Goal: Information Seeking & Learning: Learn about a topic

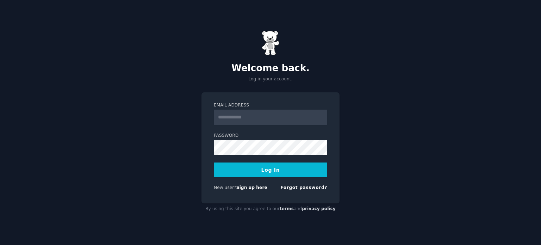
click at [0, 244] on com-1password-button at bounding box center [0, 245] width 0 height 0
click at [289, 119] on input "Email Address" at bounding box center [270, 118] width 113 height 16
click at [259, 117] on input "Email Address" at bounding box center [270, 118] width 113 height 16
click at [0, 244] on com-1password-button at bounding box center [0, 245] width 0 height 0
click at [262, 117] on input "Email Address" at bounding box center [270, 118] width 113 height 16
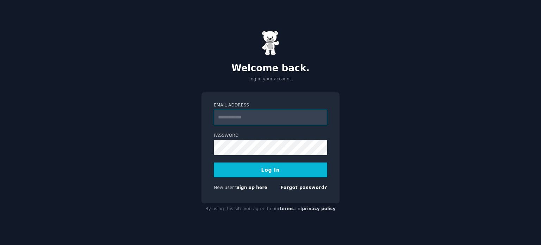
click at [254, 117] on input "Email Address" at bounding box center [270, 118] width 113 height 16
click at [0, 244] on com-1password-button at bounding box center [0, 245] width 0 height 0
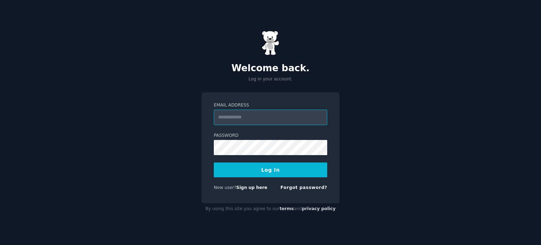
click at [288, 117] on input "Email Address" at bounding box center [270, 118] width 113 height 16
type input "**********"
click at [214, 162] on button "Log In" at bounding box center [270, 169] width 113 height 15
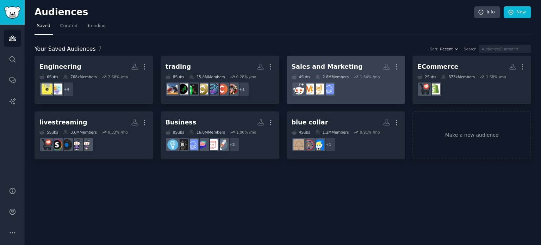
click at [350, 66] on h2 "Sales and Marketing More" at bounding box center [346, 67] width 109 height 12
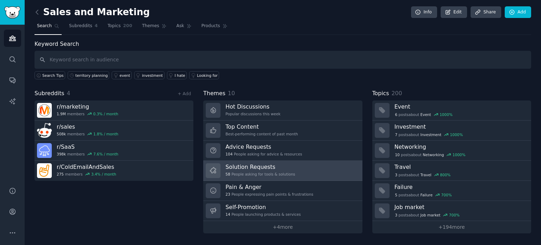
click at [262, 163] on h3 "Solution Requests" at bounding box center [260, 166] width 70 height 7
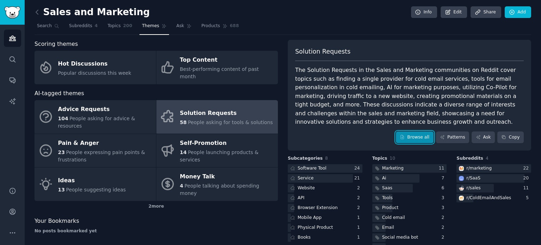
click at [413, 134] on link "Browse all" at bounding box center [415, 137] width 38 height 12
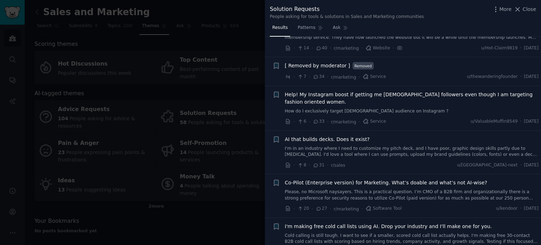
scroll to position [235, 0]
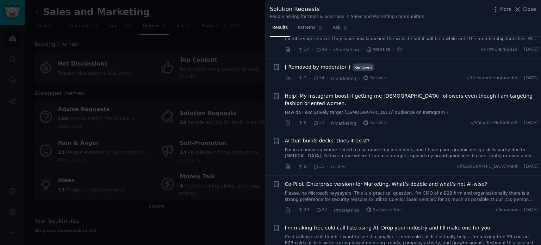
click at [372, 110] on link "How do I exclusively target [DEMOGRAPHIC_DATA] audience on Instagram ?" at bounding box center [412, 113] width 254 height 6
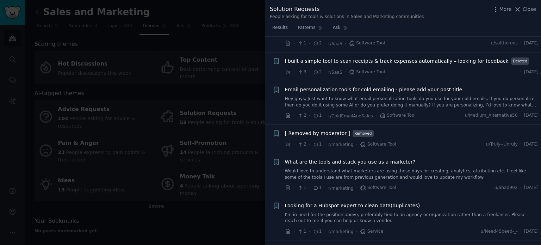
scroll to position [1690, 0]
click at [364, 95] on link "Hey guys, Just want to know what email personalization tools do you use for you…" at bounding box center [412, 101] width 254 height 12
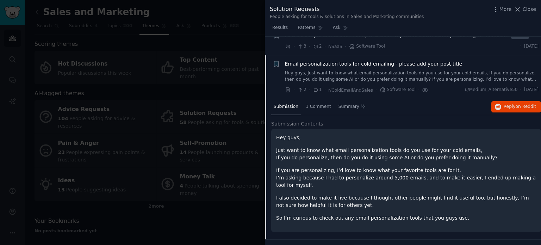
scroll to position [1610, 0]
click at [367, 69] on link "Hey guys, Just want to know what email personalization tools do you use for you…" at bounding box center [412, 75] width 254 height 12
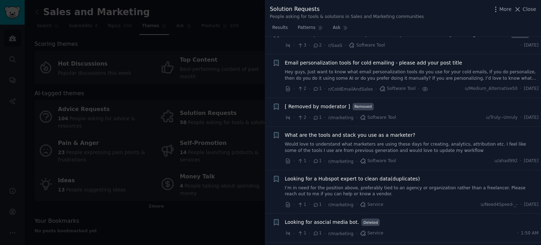
click at [368, 69] on link "Hey guys, Just want to know what email personalization tools do you use for you…" at bounding box center [412, 75] width 254 height 12
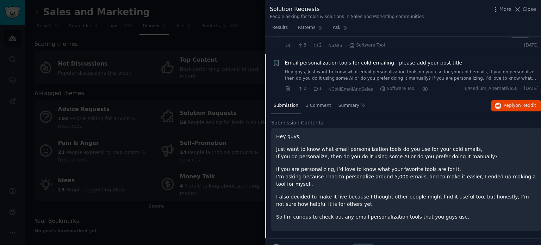
scroll to position [1615, 0]
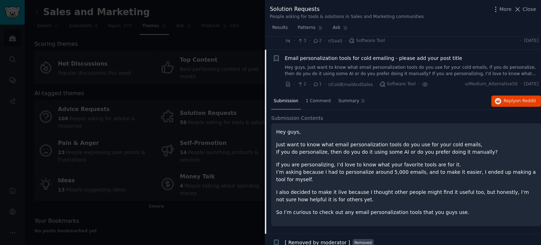
click at [368, 64] on link "Hey guys, Just want to know what email personalization tools do you use for you…" at bounding box center [412, 70] width 254 height 12
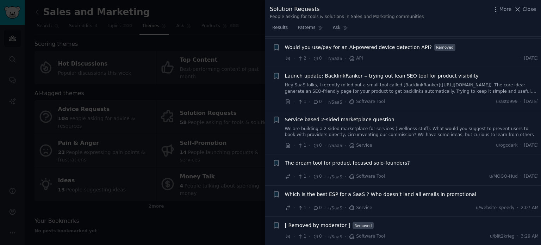
scroll to position [2037, 0]
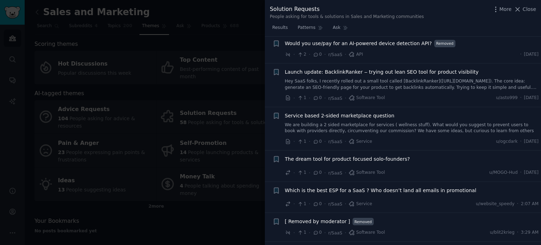
click at [195, 184] on div at bounding box center [270, 122] width 541 height 245
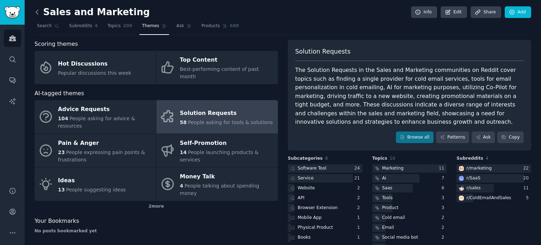
click at [37, 13] on icon at bounding box center [37, 12] width 2 height 4
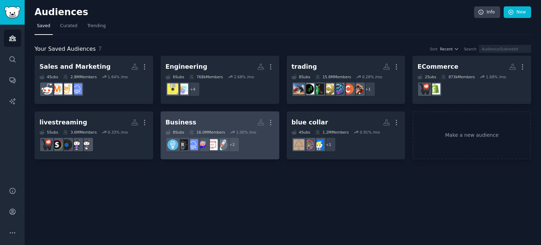
click at [214, 119] on h2 "Business More" at bounding box center [220, 122] width 109 height 12
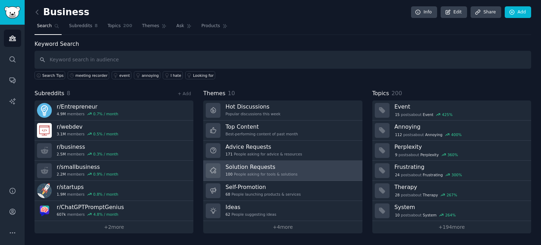
click at [247, 173] on div "100 People asking for tools & solutions" at bounding box center [261, 174] width 72 height 5
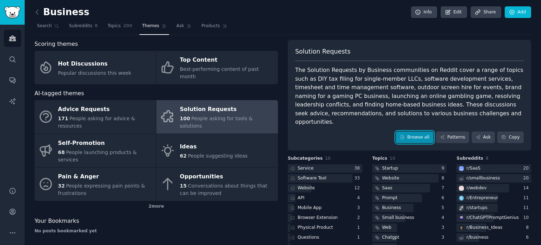
click at [423, 131] on link "Browse all" at bounding box center [415, 137] width 38 height 12
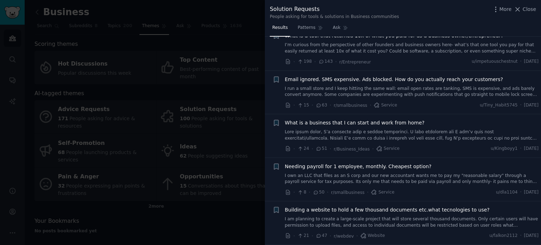
scroll to position [22, 0]
click at [398, 94] on link "I run a small store and I keep hitting the same wall: email open rates are tank…" at bounding box center [412, 90] width 254 height 12
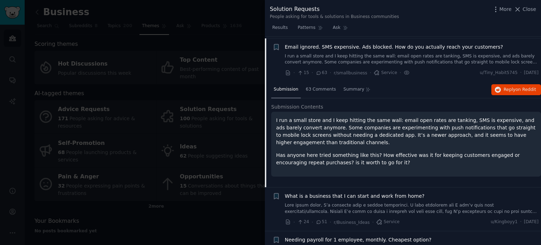
scroll to position [55, 0]
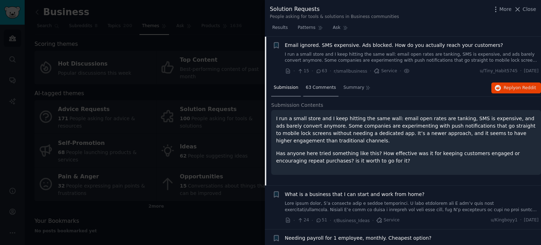
click at [332, 86] on div "63 Comments" at bounding box center [320, 88] width 35 height 17
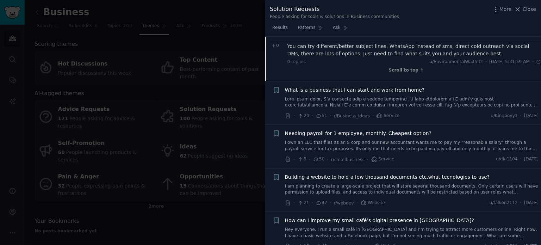
scroll to position [935, 0]
click at [378, 139] on link "I own an LLC that files as an S corp and our new accountant wants me to pay my …" at bounding box center [412, 145] width 254 height 12
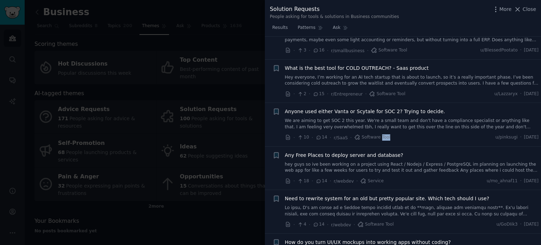
click at [378, 130] on div "Anyone used either Vanta or Scytale for SOC 2? Trying to decide. We are aiming …" at bounding box center [412, 124] width 254 height 33
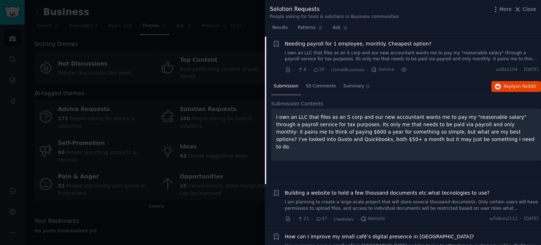
scroll to position [141, 0]
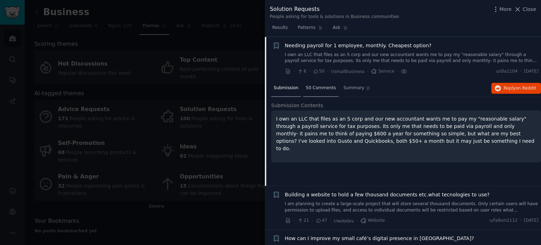
click at [314, 90] on span "50 Comments" at bounding box center [321, 88] width 30 height 6
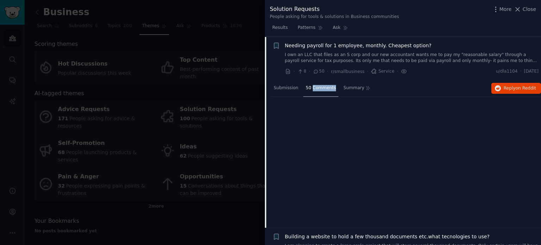
click at [314, 90] on span "50 Comments" at bounding box center [321, 88] width 30 height 6
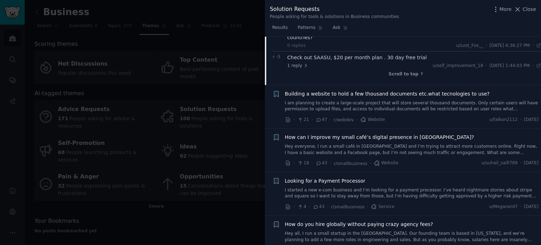
scroll to position [746, 0]
click at [353, 101] on link "I am planning to create a large-scale project that will store several thousand …" at bounding box center [412, 105] width 254 height 12
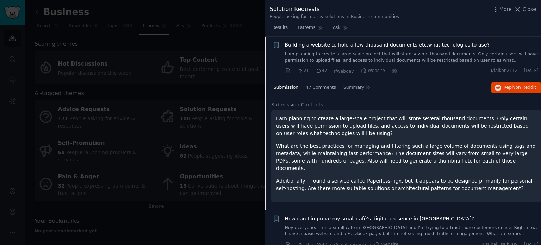
scroll to position [185, 0]
click at [322, 88] on span "47 Comments" at bounding box center [321, 88] width 30 height 6
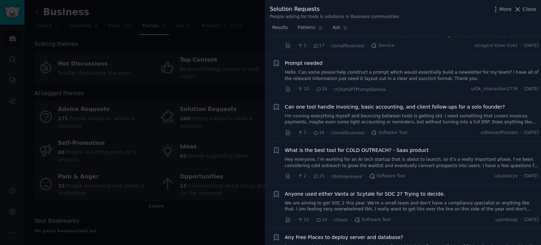
scroll to position [1312, 0]
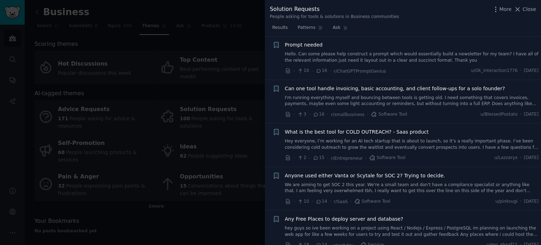
click at [335, 138] on link "Hey everyone, I’m working for an AI tech startup that is about to launch, so it…" at bounding box center [412, 144] width 254 height 12
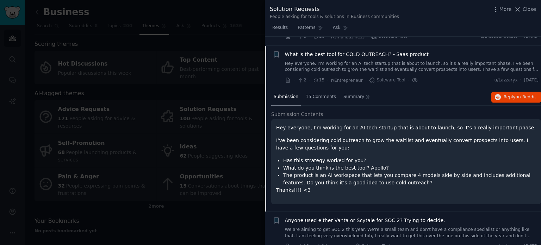
scroll to position [844, 0]
click at [324, 93] on span "15 Comments" at bounding box center [321, 96] width 30 height 6
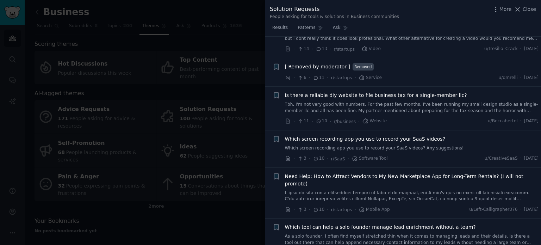
scroll to position [1535, 0]
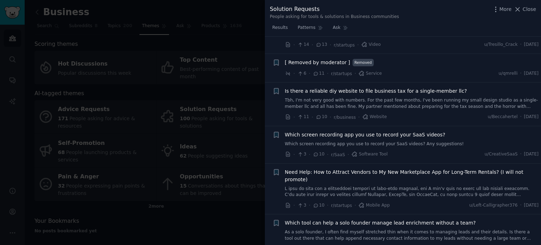
click at [329, 141] on link "Which screen recording app you use to record your SaaS videos? Any suggestions!" at bounding box center [412, 144] width 254 height 6
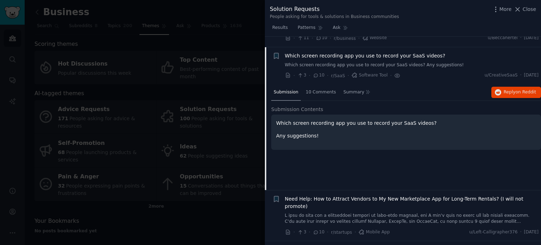
scroll to position [1357, 0]
click at [311, 88] on span "10 Comments" at bounding box center [321, 91] width 30 height 6
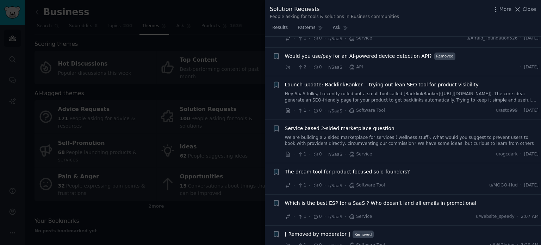
scroll to position [4127, 0]
click at [227, 190] on div at bounding box center [270, 122] width 541 height 245
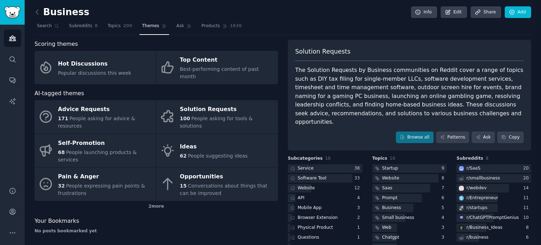
click at [225, 182] on div "15 Conversations about things that can be improved" at bounding box center [227, 189] width 94 height 15
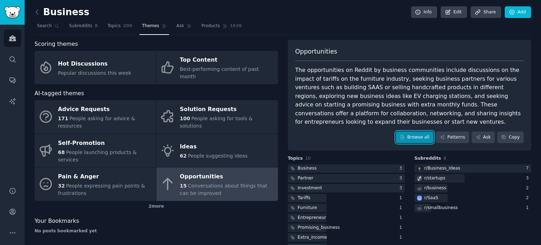
click at [400, 131] on link "Browse all" at bounding box center [415, 137] width 38 height 12
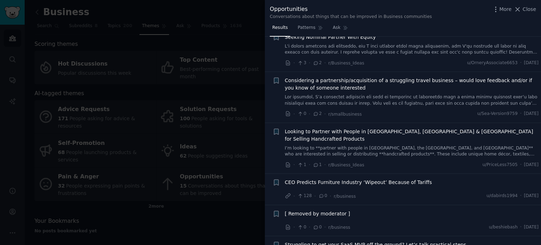
scroll to position [444, 0]
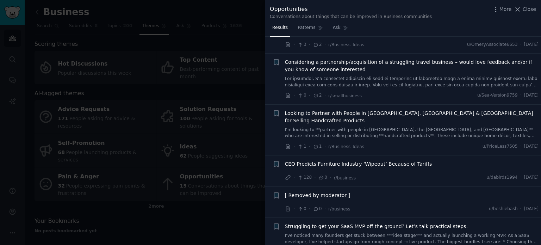
click at [296, 192] on div "[ Removed by moderator ]" at bounding box center [412, 197] width 254 height 10
click at [241, 196] on div at bounding box center [270, 122] width 541 height 245
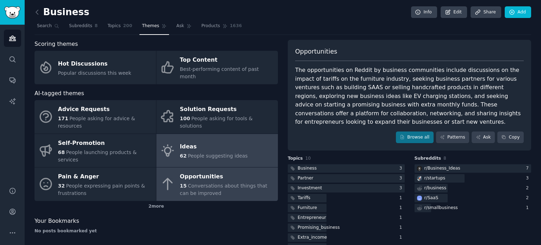
click at [226, 141] on div "Ideas" at bounding box center [214, 146] width 68 height 11
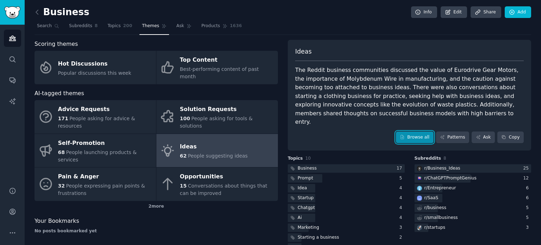
click at [421, 131] on link "Browse all" at bounding box center [415, 137] width 38 height 12
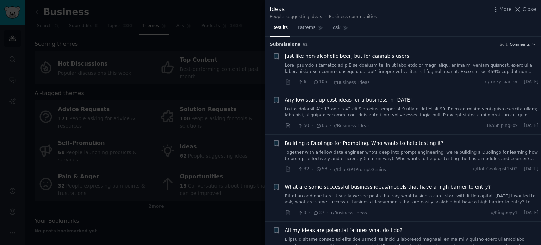
click at [374, 66] on link at bounding box center [412, 68] width 254 height 12
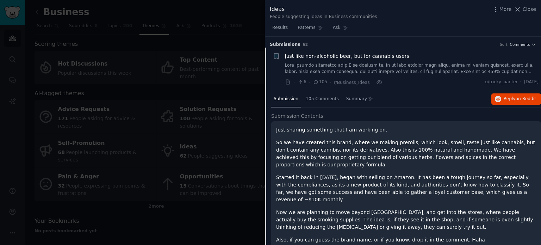
scroll to position [11, 0]
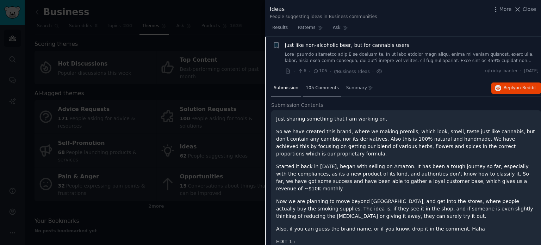
click at [316, 90] on span "105 Comments" at bounding box center [322, 88] width 33 height 6
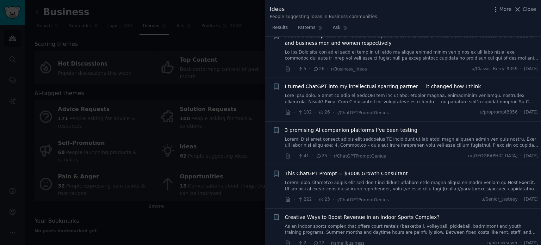
scroll to position [1375, 0]
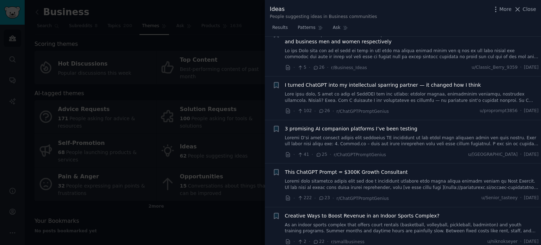
click at [225, 150] on div at bounding box center [270, 122] width 541 height 245
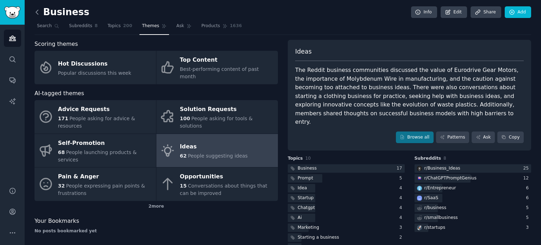
click at [38, 8] on icon at bounding box center [36, 11] width 7 height 7
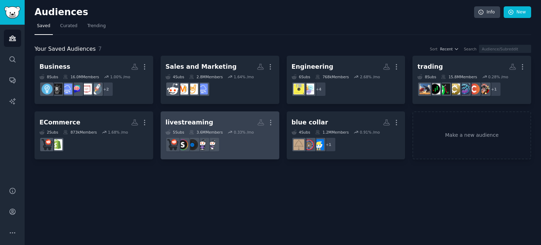
click at [209, 123] on h2 "livestreaming More" at bounding box center [220, 122] width 109 height 12
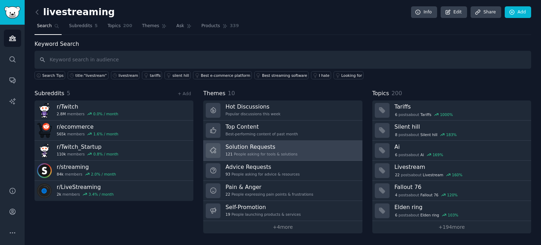
click at [252, 151] on div "121 People asking for tools & solutions" at bounding box center [261, 153] width 72 height 5
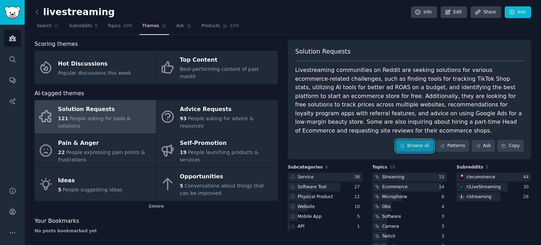
click at [409, 140] on link "Browse all" at bounding box center [415, 146] width 38 height 12
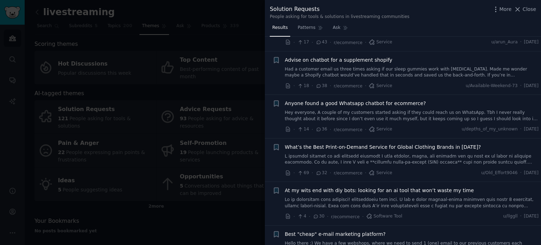
scroll to position [129, 0]
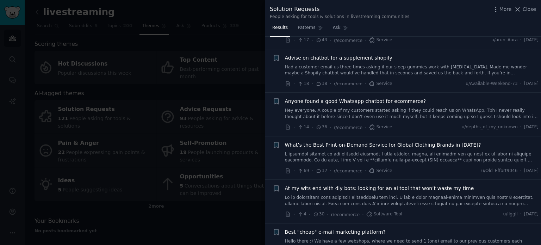
click at [388, 115] on link "Hey everyone, A couple of my customers started asking if they could reach us on…" at bounding box center [412, 113] width 254 height 12
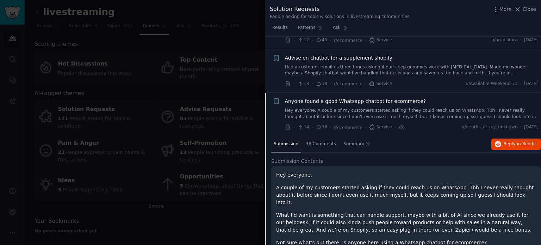
scroll to position [185, 0]
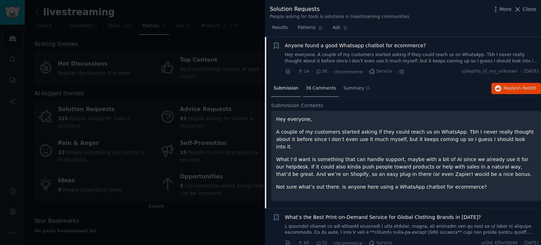
click at [314, 87] on span "36 Comments" at bounding box center [321, 88] width 30 height 6
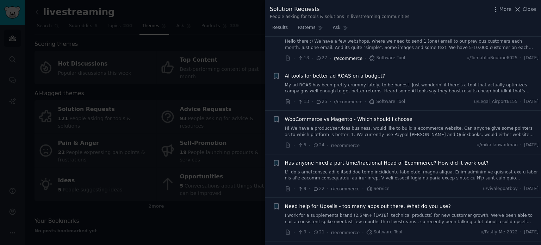
scroll to position [936, 0]
click at [339, 154] on li "+ Has anyone hired a part-time/fractional Head of Ecommerce? How did it work ou…" at bounding box center [403, 175] width 276 height 43
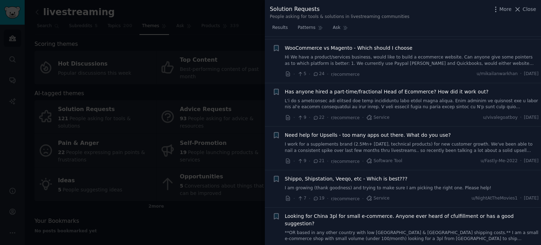
scroll to position [1007, 0]
click at [324, 143] on div "Need help for Upsells - too many apps out there. What do you use? I work for a …" at bounding box center [412, 147] width 254 height 33
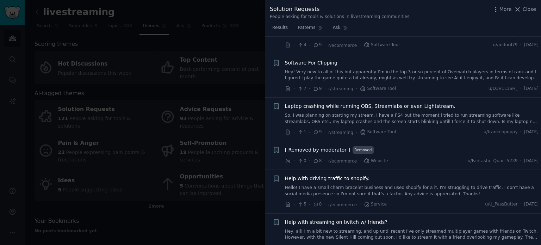
scroll to position [1814, 0]
